Goal: Complete application form

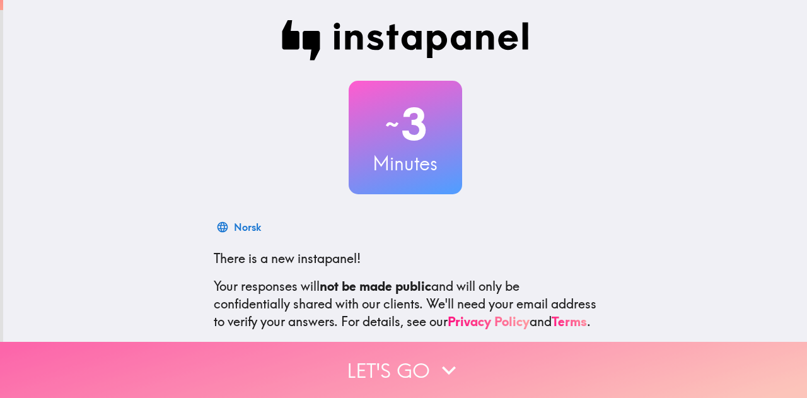
click at [392, 360] on button "Let's go" at bounding box center [403, 370] width 807 height 56
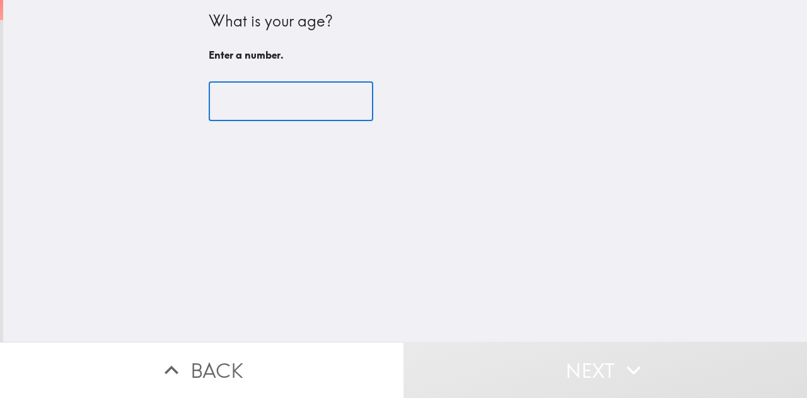
click at [271, 113] on input "number" at bounding box center [291, 101] width 164 height 39
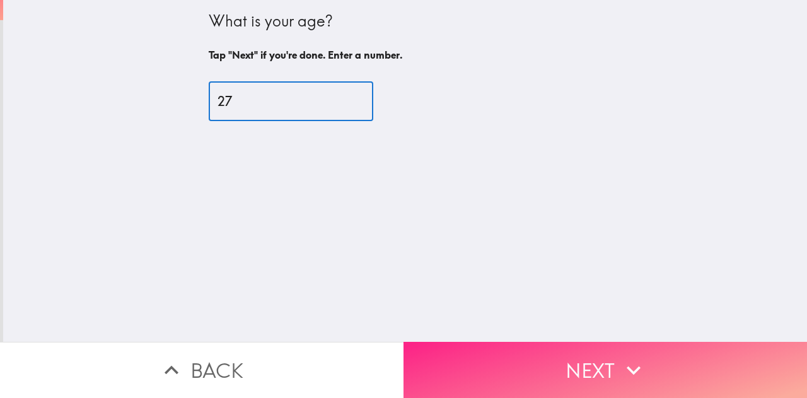
type input "27"
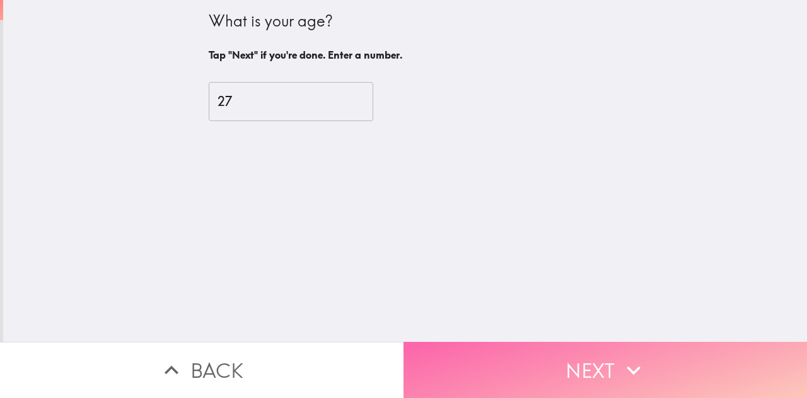
click at [583, 347] on button "Next" at bounding box center [604, 370] width 403 height 56
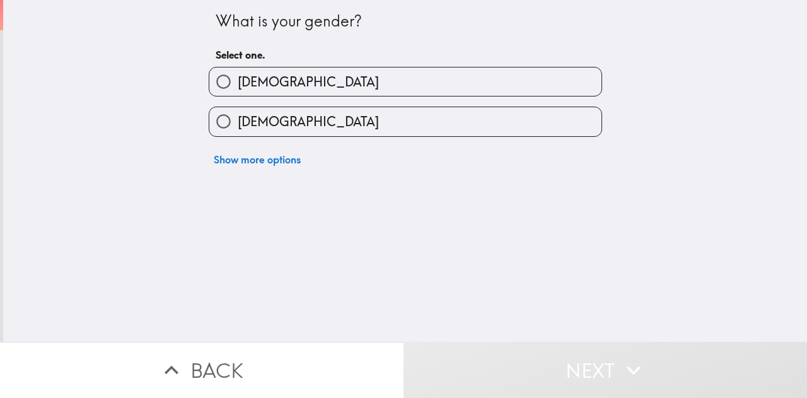
click at [299, 93] on label "[DEMOGRAPHIC_DATA]" at bounding box center [405, 81] width 392 height 28
click at [238, 93] on input "[DEMOGRAPHIC_DATA]" at bounding box center [223, 81] width 28 height 28
radio input "true"
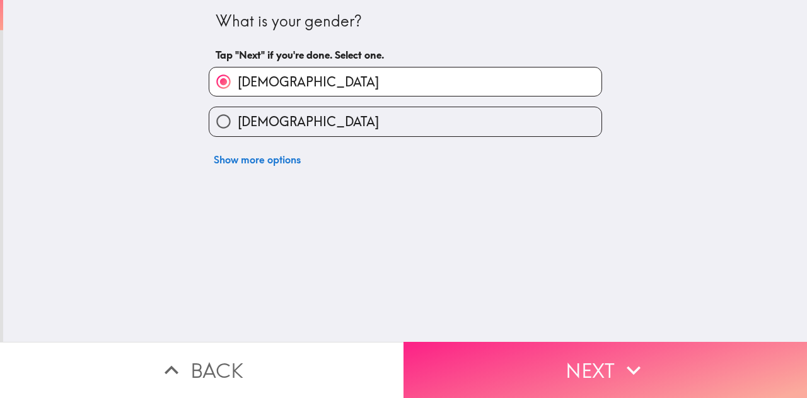
click at [619, 357] on icon "button" at bounding box center [633, 370] width 28 height 28
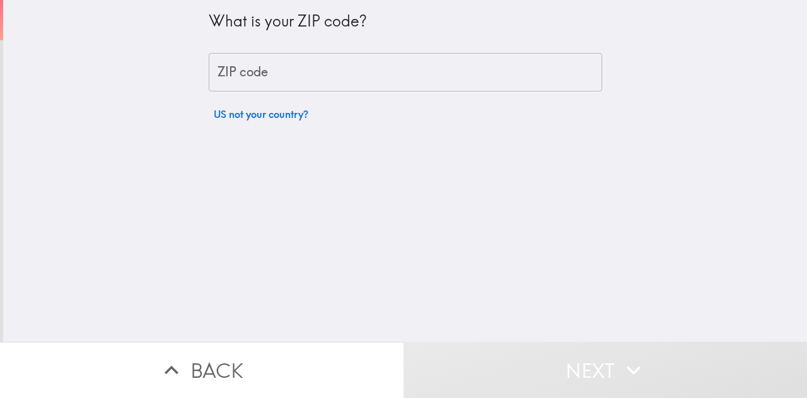
click at [276, 77] on input "ZIP code" at bounding box center [405, 72] width 393 height 39
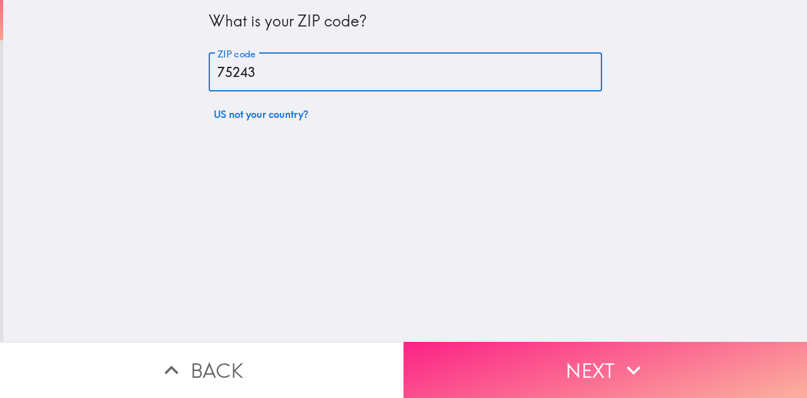
type input "75243"
click at [499, 342] on button "Next" at bounding box center [604, 370] width 403 height 56
